Goal: Task Accomplishment & Management: Manage account settings

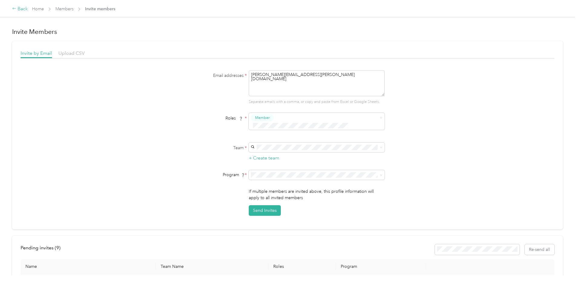
click at [28, 8] on div "Back" at bounding box center [20, 8] width 16 height 7
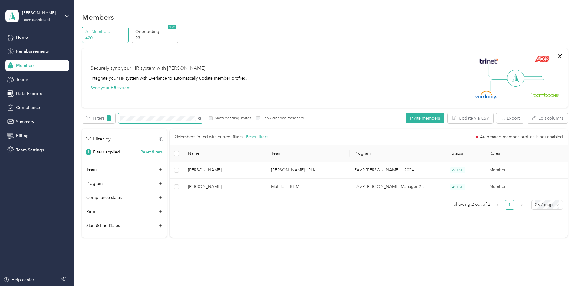
click at [201, 118] on icon at bounding box center [199, 118] width 3 height 3
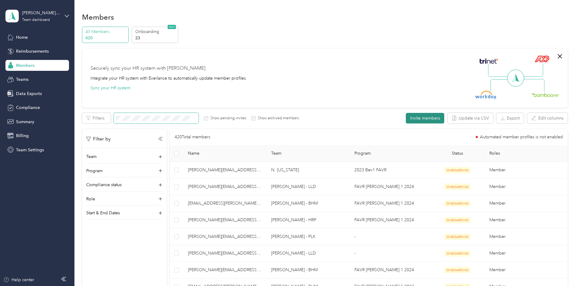
click at [406, 120] on button "Invite members" at bounding box center [425, 118] width 38 height 11
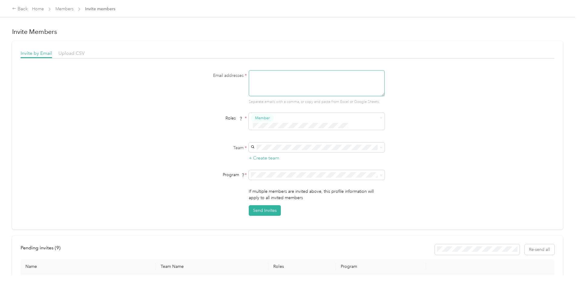
click at [283, 91] on textarea at bounding box center [317, 83] width 136 height 26
paste textarea "[EMAIL_ADDRESS][PERSON_NAME][DOMAIN_NAME]"
type textarea "[EMAIL_ADDRESS][PERSON_NAME][DOMAIN_NAME]"
click at [293, 174] on p "[PERSON_NAME][EMAIL_ADDRESS][PERSON_NAME][DOMAIN_NAME]" at bounding box center [316, 179] width 128 height 13
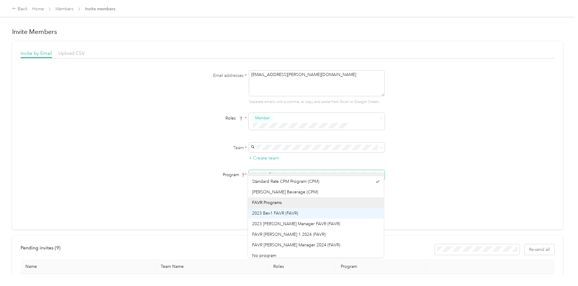
scroll to position [11, 0]
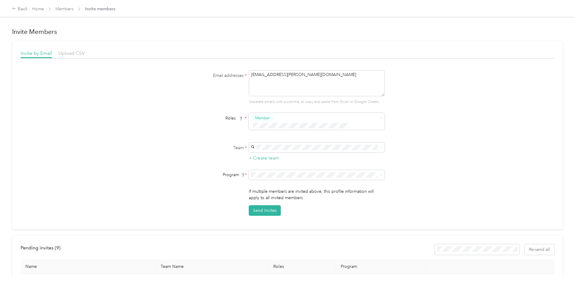
click at [301, 230] on div "FAVR [PERSON_NAME] 1 2024 (FAVR)" at bounding box center [316, 231] width 128 height 6
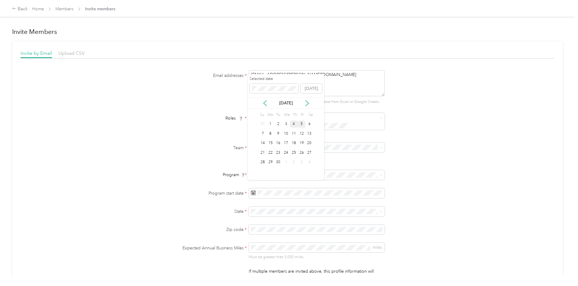
click at [303, 124] on div "5" at bounding box center [302, 125] width 8 height 8
click at [272, 142] on p "[US_STATE]" at bounding box center [316, 143] width 128 height 6
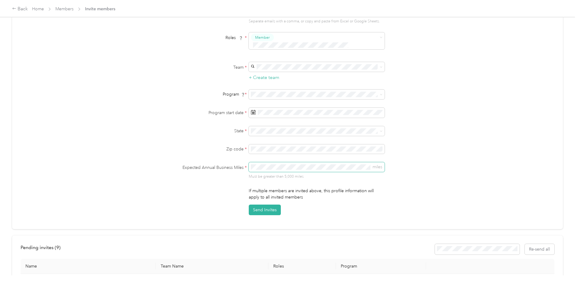
scroll to position [91, 0]
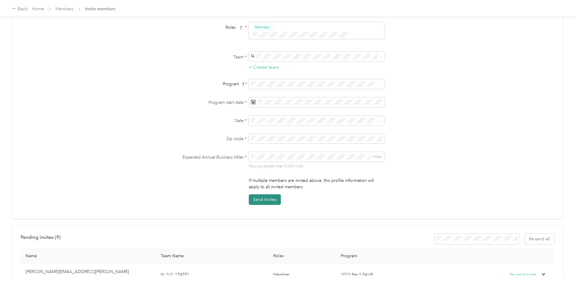
click at [264, 194] on button "Send Invites" at bounding box center [265, 199] width 32 height 11
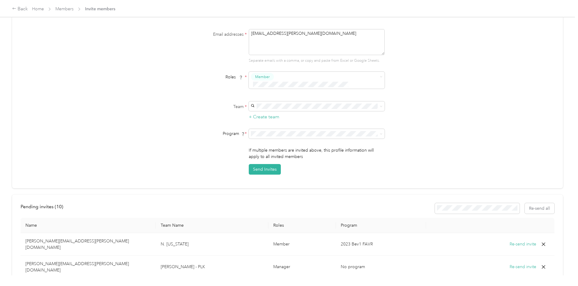
scroll to position [210, 0]
